Goal: Information Seeking & Learning: Learn about a topic

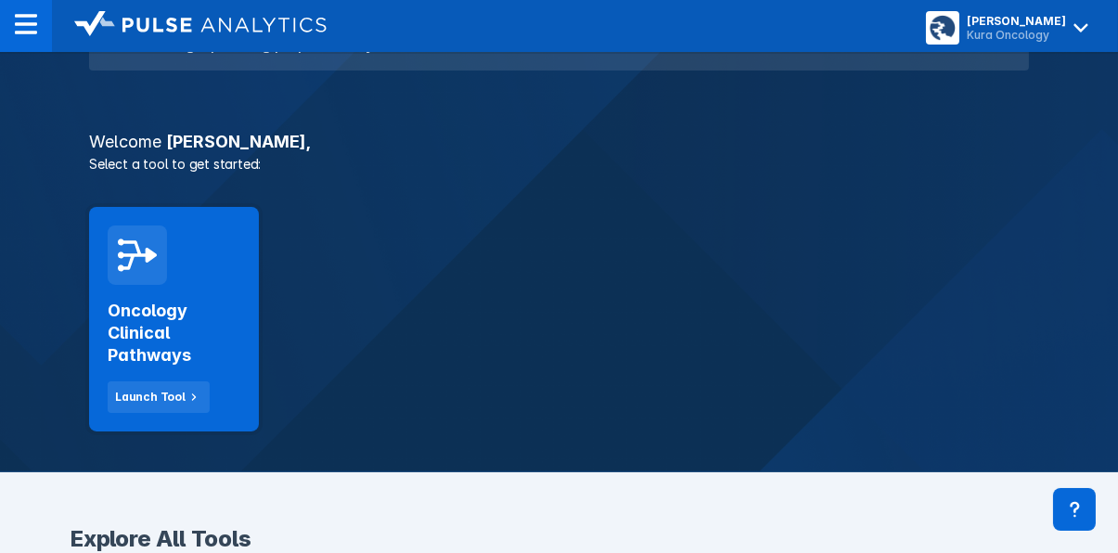
scroll to position [259, 0]
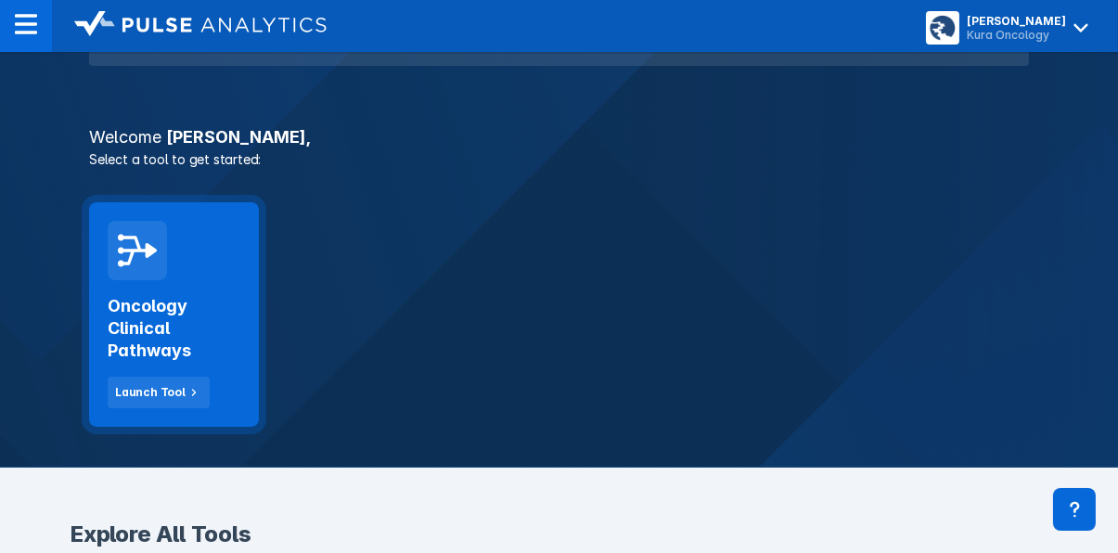
click at [183, 303] on h2 "Oncology Clinical Pathways" at bounding box center [174, 328] width 133 height 67
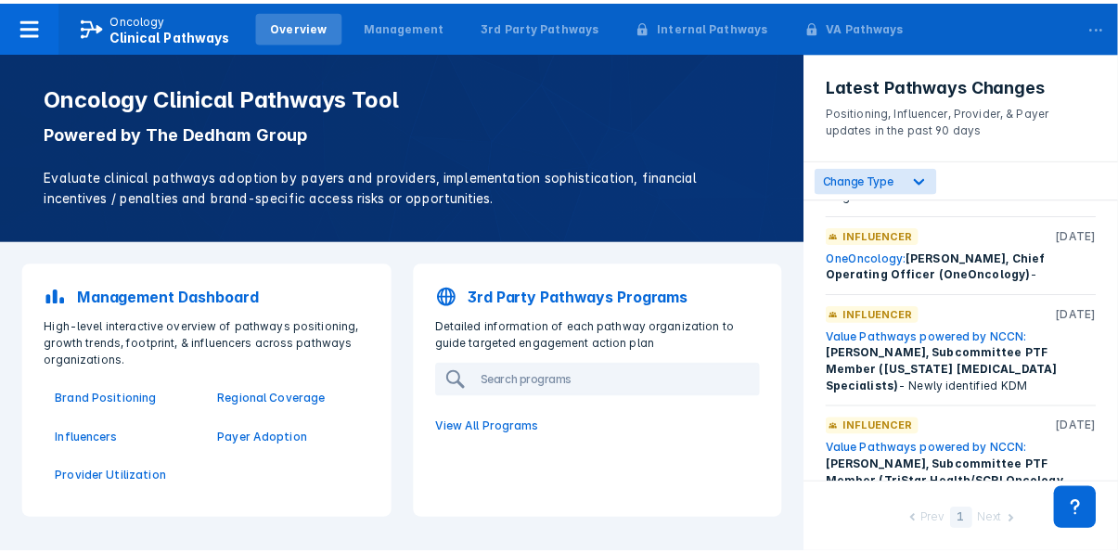
scroll to position [223, 0]
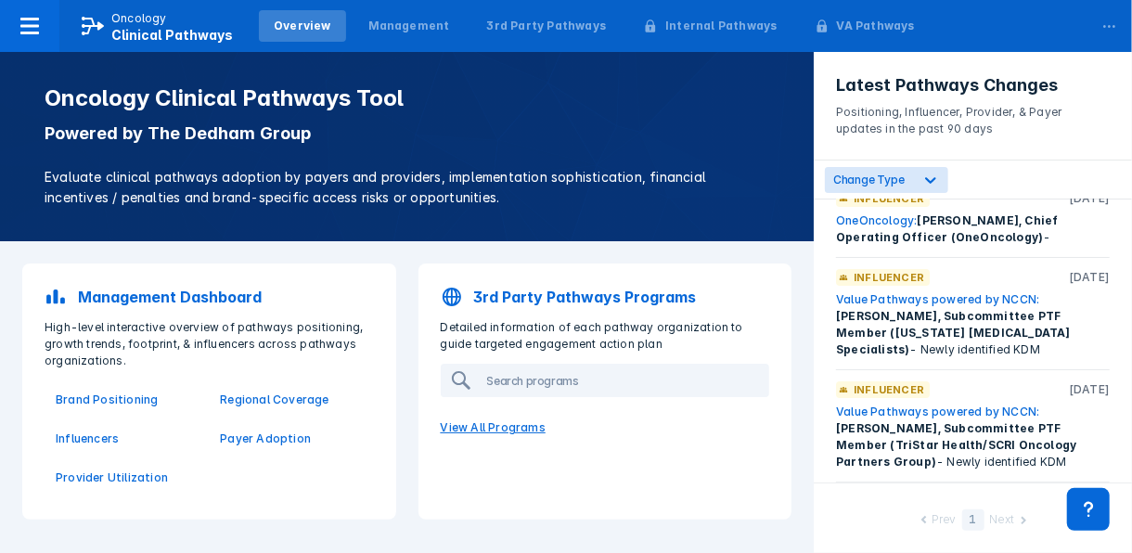
click at [511, 425] on p "View All Programs" at bounding box center [605, 427] width 352 height 39
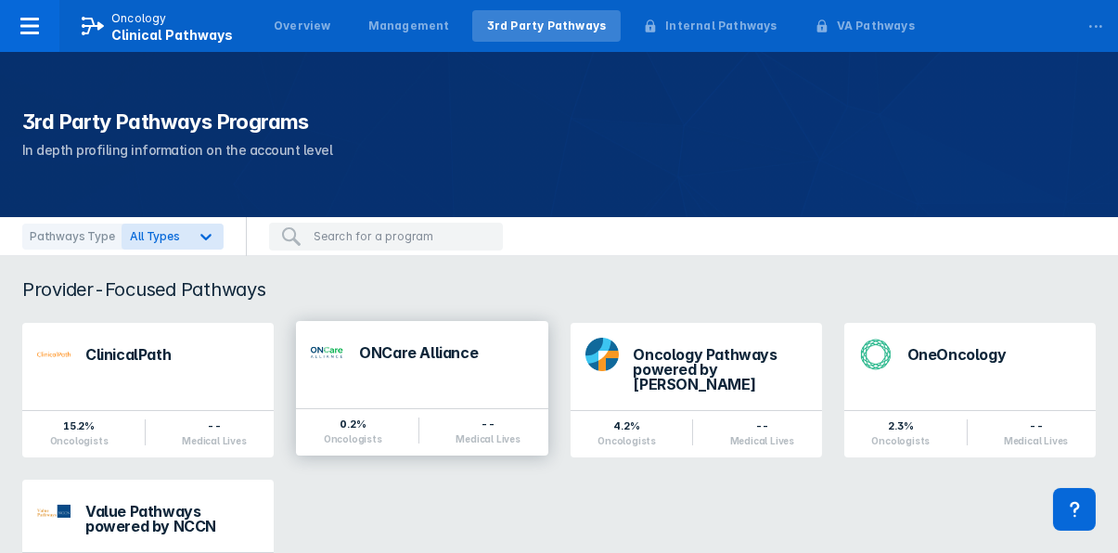
click at [410, 357] on div "ONCare Alliance" at bounding box center [445, 352] width 173 height 15
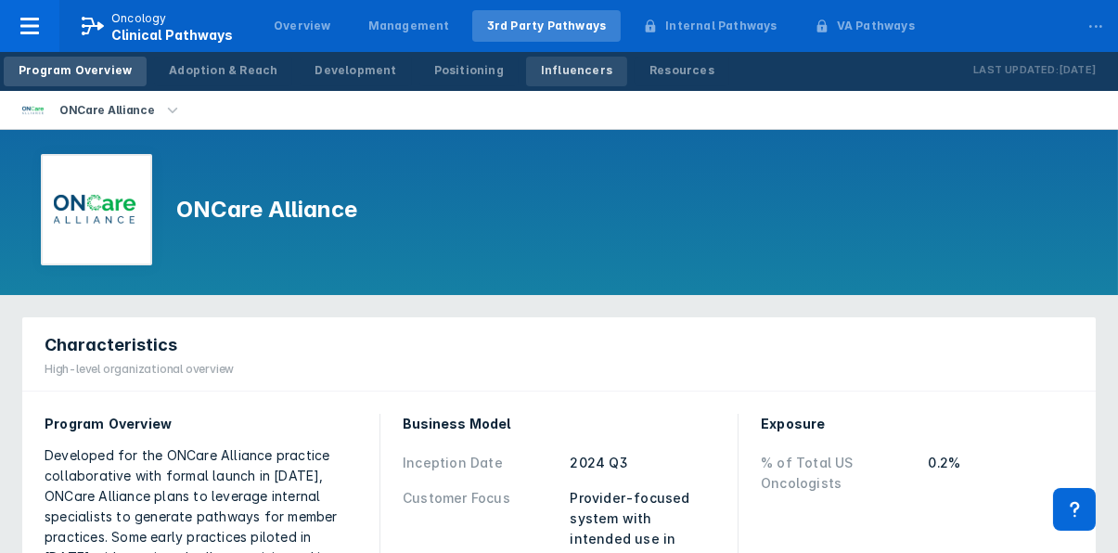
click at [548, 62] on div "Influencers" at bounding box center [576, 70] width 71 height 17
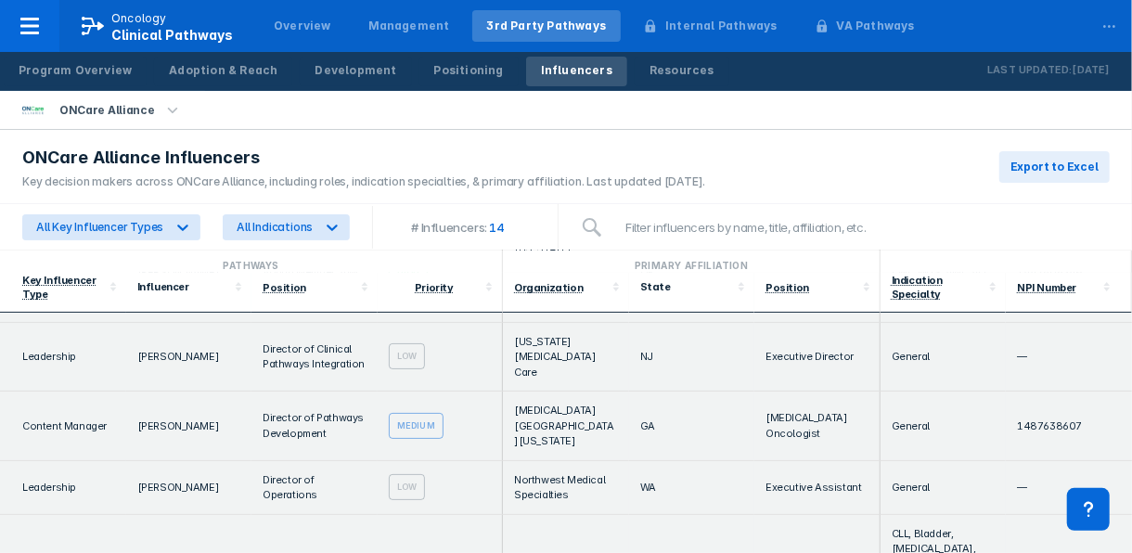
scroll to position [192, 0]
